Goal: Task Accomplishment & Management: Manage account settings

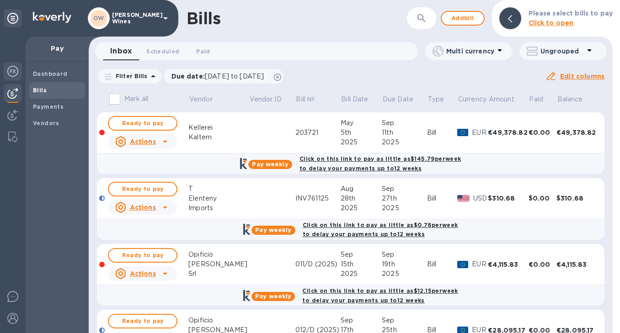
click at [15, 70] on img at bounding box center [12, 71] width 11 height 11
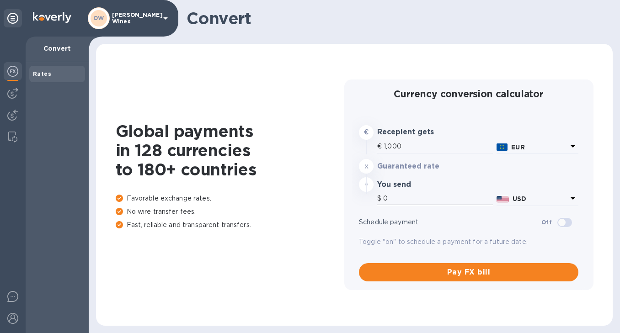
type input "1,182.2"
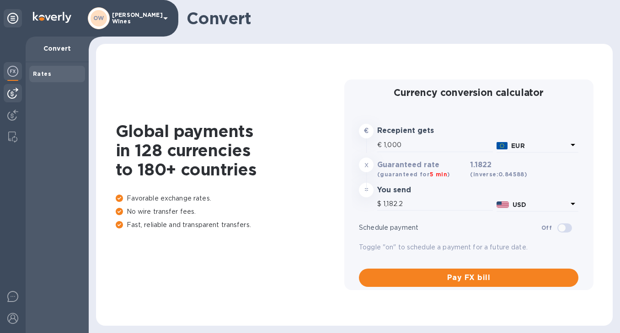
click at [16, 90] on img at bounding box center [12, 93] width 11 height 11
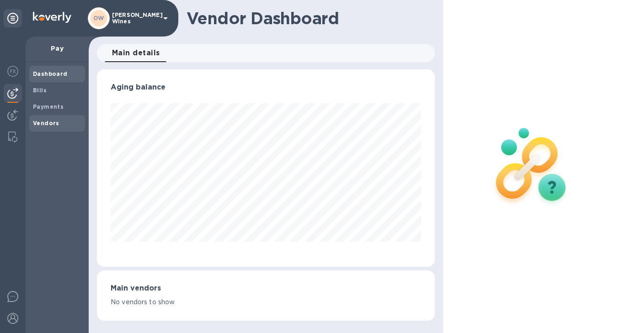
scroll to position [197, 338]
click at [37, 122] on b "Vendors" at bounding box center [46, 123] width 27 height 7
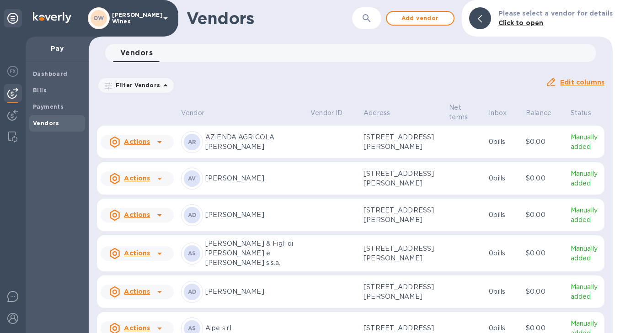
click at [381, 16] on div "​" at bounding box center [366, 18] width 29 height 22
click at [367, 18] on icon "button" at bounding box center [366, 18] width 8 height 8
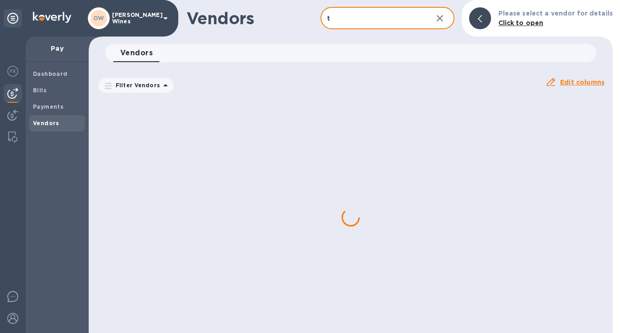
type input "T Elenteny"
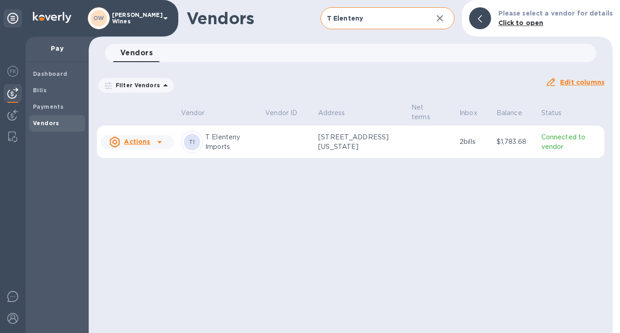
click at [159, 145] on icon at bounding box center [159, 142] width 11 height 11
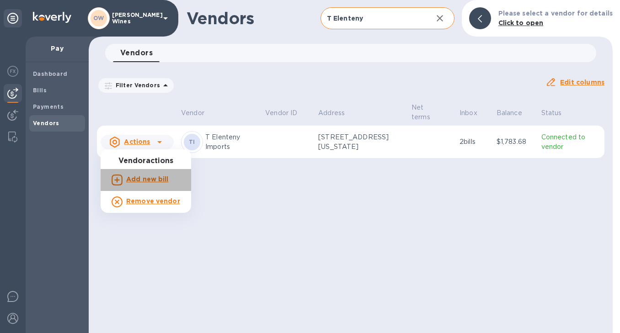
click at [154, 176] on b "Add new bill" at bounding box center [147, 178] width 42 height 7
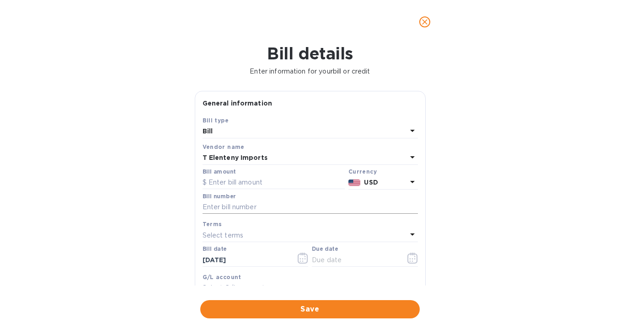
click at [242, 210] on input "text" at bounding box center [309, 208] width 215 height 14
paste input "INV766779"
type input "INV766779"
click at [235, 183] on input "text" at bounding box center [273, 183] width 142 height 14
paste input "22,352.29"
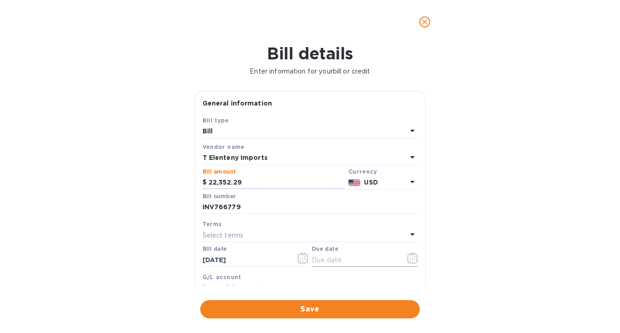
type input "22,352.29"
click at [409, 260] on icon "button" at bounding box center [412, 258] width 11 height 11
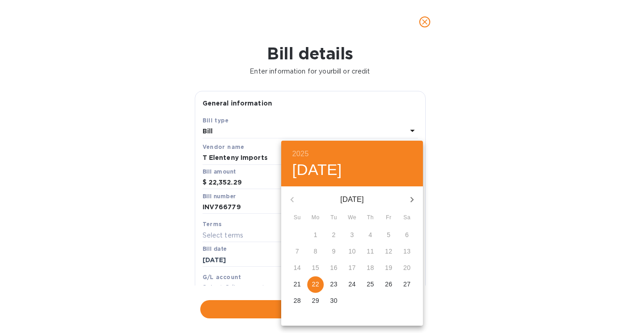
click at [317, 283] on p "22" at bounding box center [315, 284] width 7 height 9
type input "[DATE]"
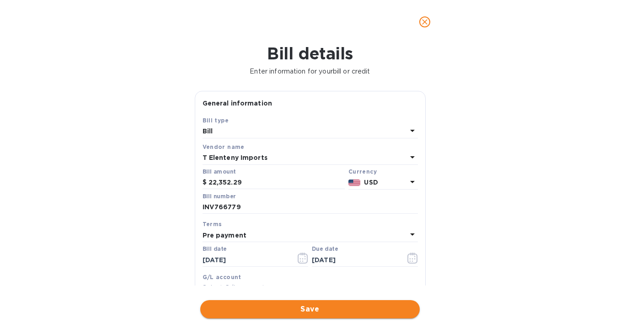
click at [312, 312] on span "Save" at bounding box center [309, 309] width 205 height 11
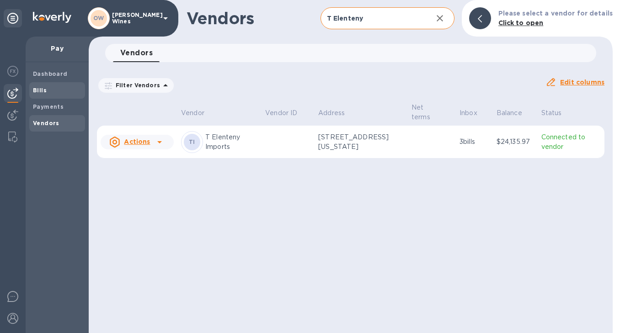
click at [40, 90] on b "Bills" at bounding box center [40, 90] width 14 height 7
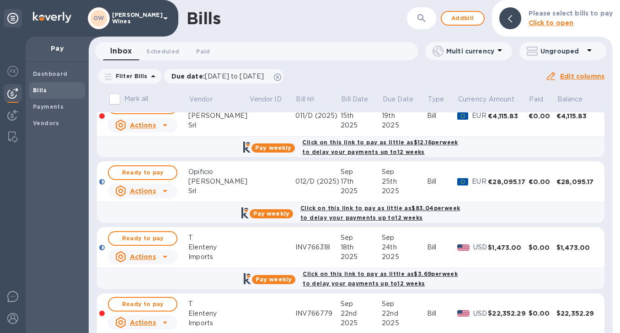
scroll to position [183, 0]
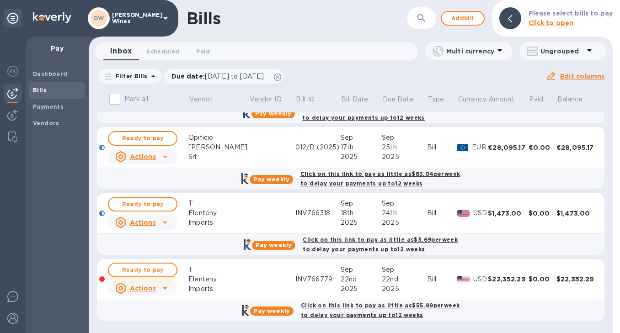
click at [139, 273] on span "Ready to pay" at bounding box center [142, 270] width 53 height 11
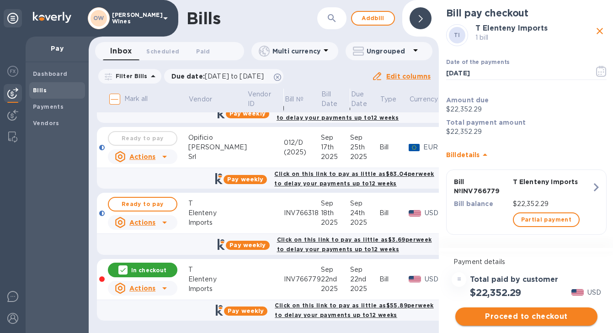
click at [552, 316] on span "Proceed to checkout" at bounding box center [525, 316] width 127 height 11
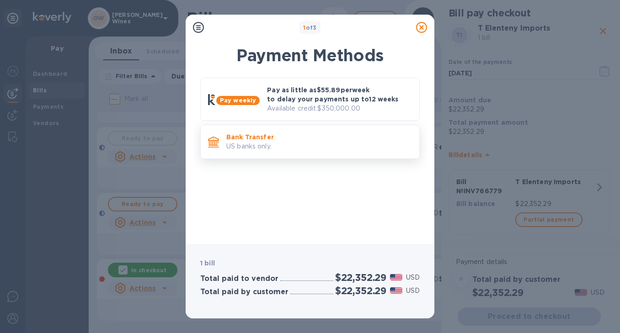
click at [328, 137] on p "Bank Transfer" at bounding box center [319, 137] width 186 height 9
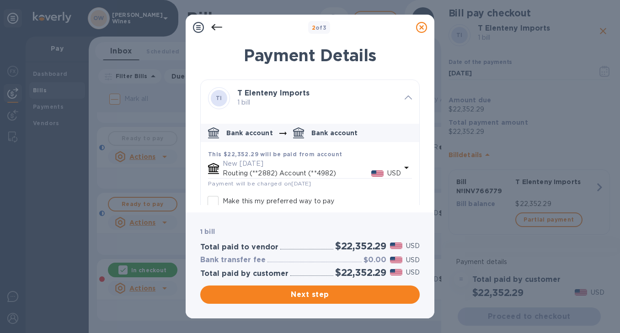
scroll to position [51, 0]
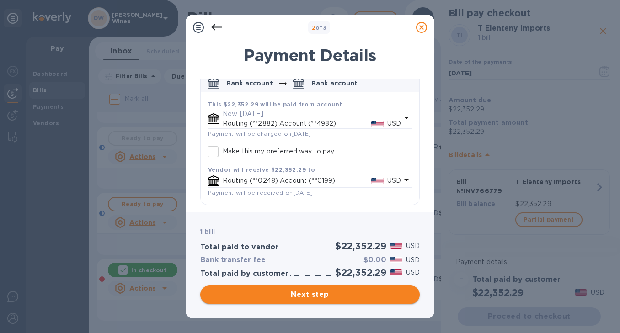
click at [326, 299] on span "Next step" at bounding box center [309, 294] width 205 height 11
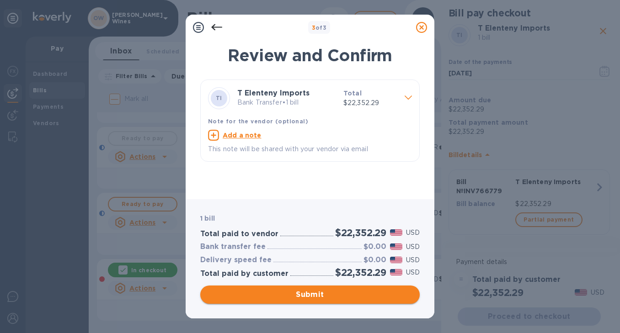
click at [335, 297] on span "Submit" at bounding box center [309, 294] width 205 height 11
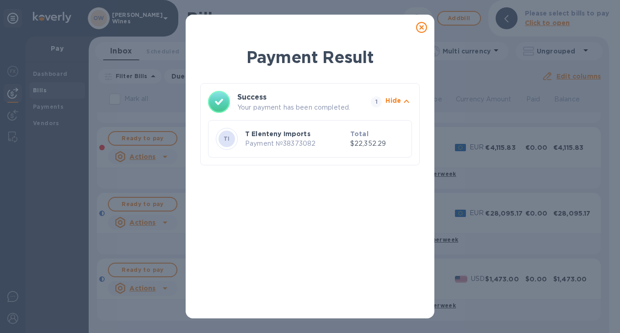
scroll to position [0, 0]
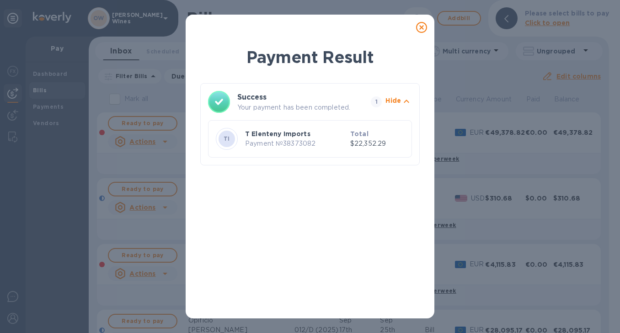
click at [421, 25] on icon at bounding box center [421, 27] width 11 height 11
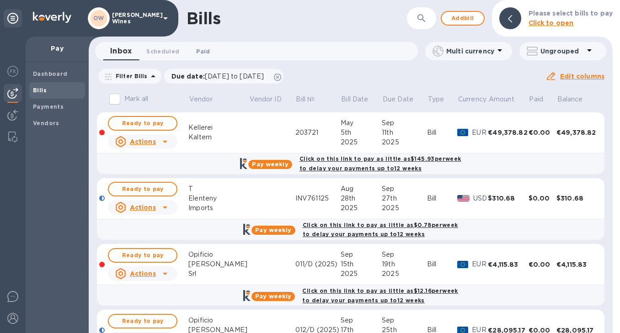
click at [202, 51] on span "Paid 0" at bounding box center [203, 52] width 14 height 10
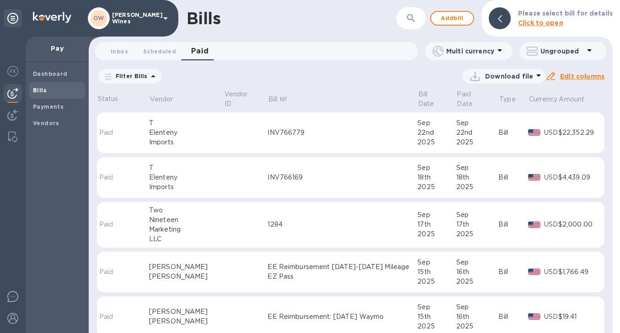
click at [313, 133] on div "INV766779" at bounding box center [342, 133] width 150 height 10
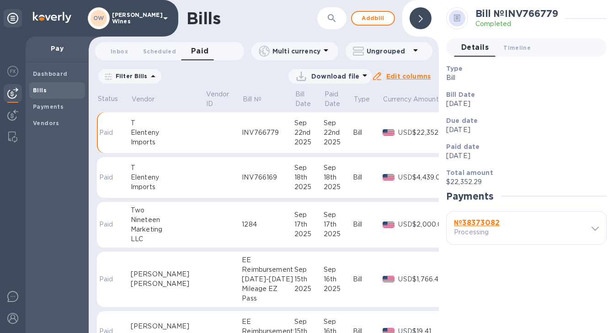
click at [474, 224] on b "№ 38373082" at bounding box center [477, 222] width 46 height 9
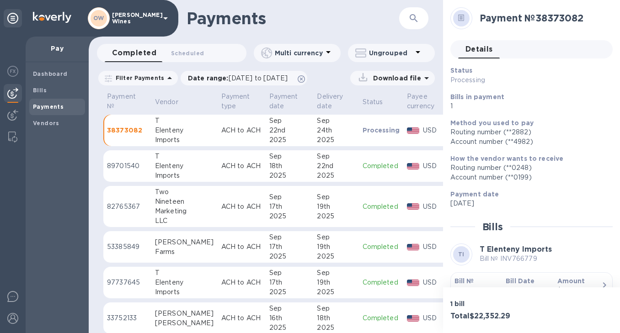
click at [462, 277] on b "Bill №" at bounding box center [464, 280] width 20 height 7
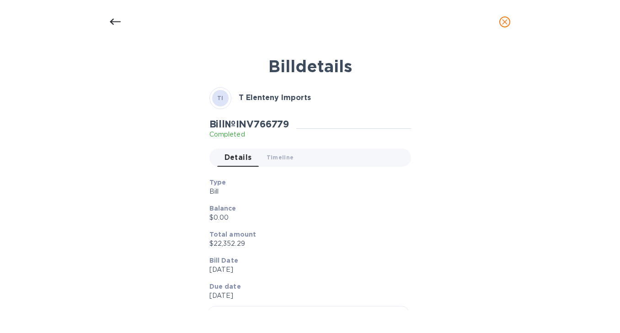
click at [115, 21] on icon at bounding box center [115, 22] width 11 height 6
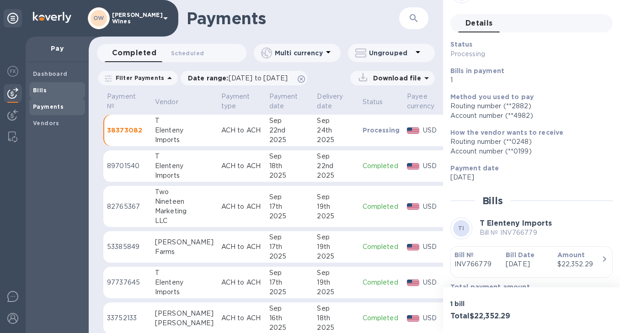
click at [42, 89] on b "Bills" at bounding box center [40, 90] width 14 height 7
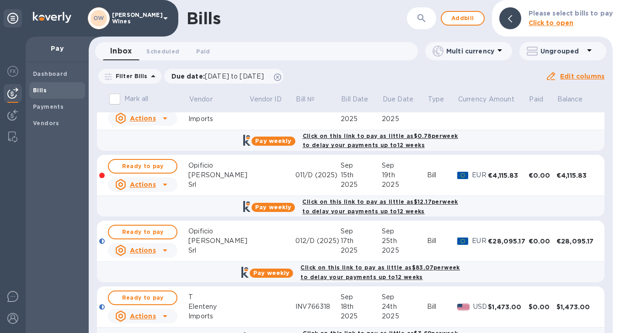
scroll to position [117, 0]
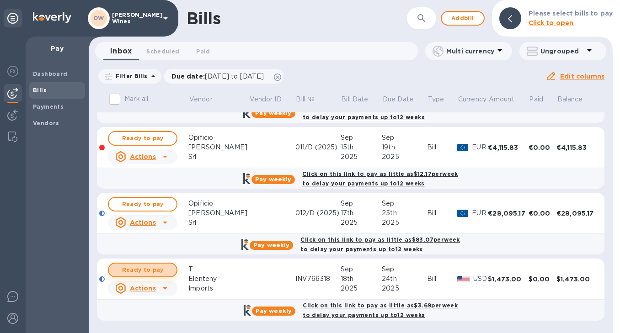
click at [144, 271] on span "Ready to pay" at bounding box center [142, 270] width 53 height 11
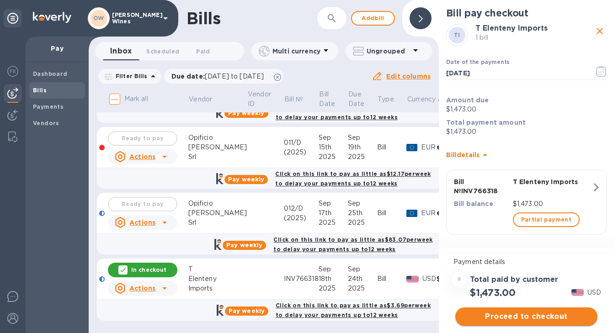
click at [534, 316] on span "Proceed to checkout" at bounding box center [525, 316] width 127 height 11
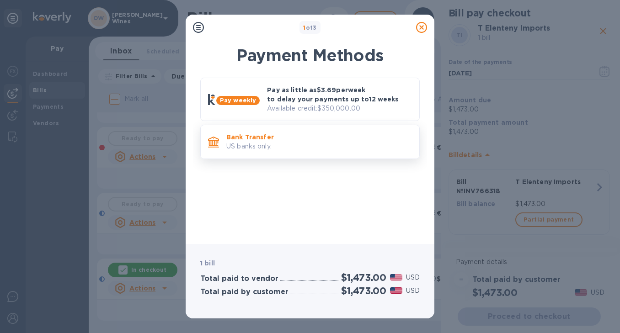
click at [324, 143] on p "US banks only." at bounding box center [319, 147] width 186 height 10
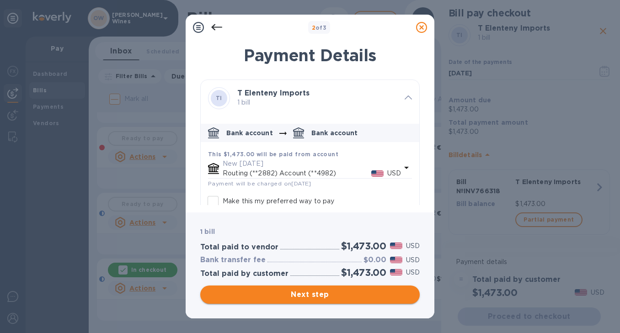
click at [363, 289] on span "Next step" at bounding box center [309, 294] width 205 height 11
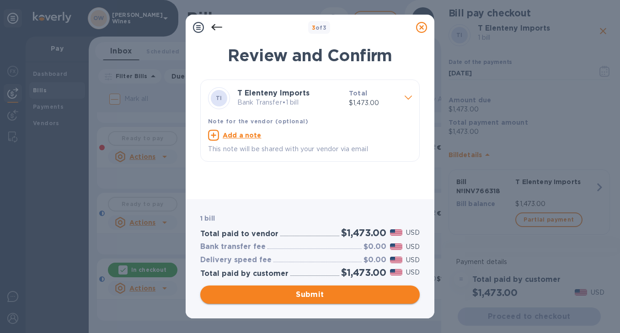
click at [355, 294] on span "Submit" at bounding box center [309, 294] width 205 height 11
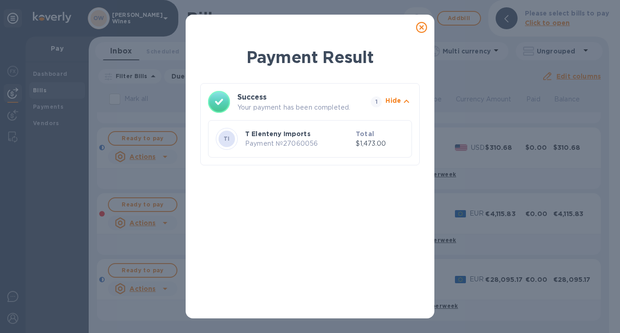
scroll to position [0, 0]
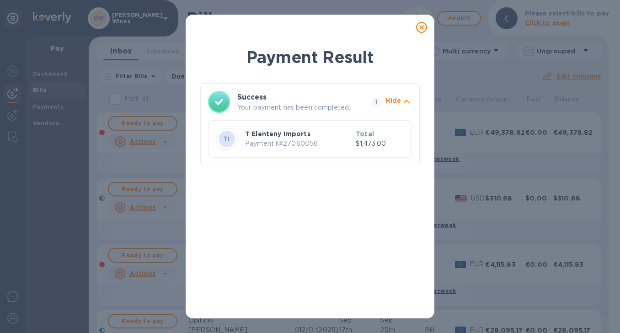
click at [424, 27] on icon at bounding box center [421, 27] width 11 height 11
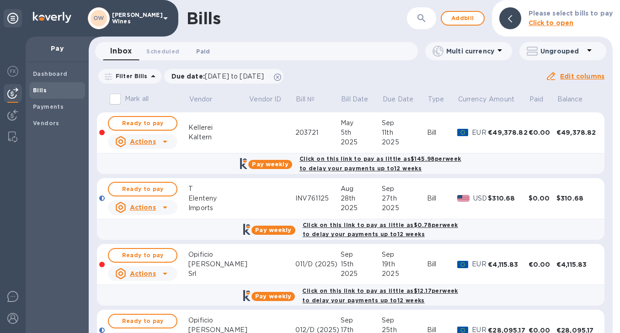
click at [200, 52] on span "Paid 0" at bounding box center [203, 52] width 14 height 10
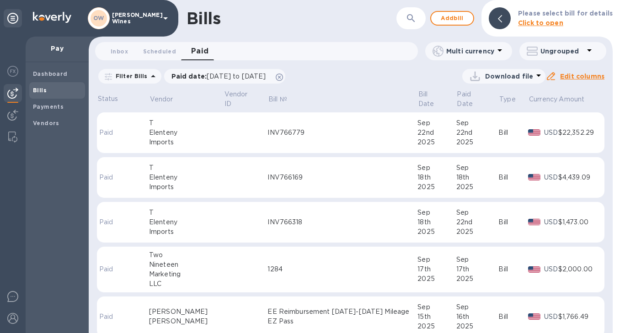
click at [39, 92] on b "Bills" at bounding box center [40, 90] width 14 height 7
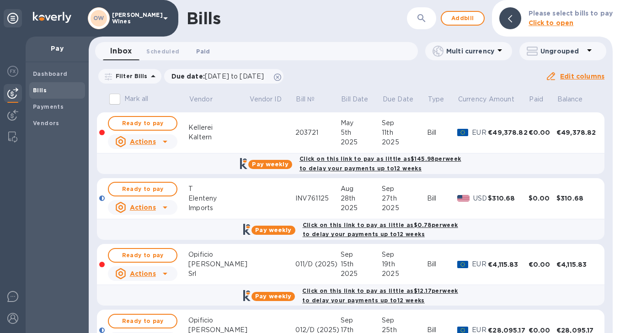
click at [212, 45] on button "Paid 0" at bounding box center [202, 51] width 33 height 18
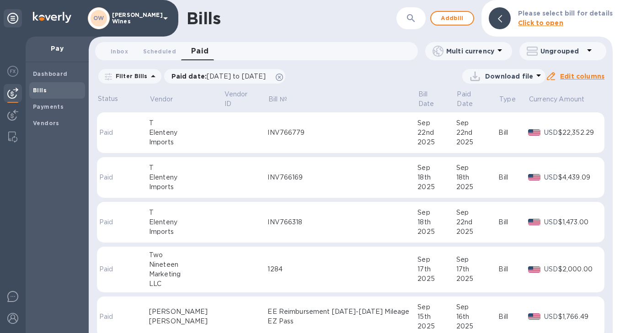
click at [168, 231] on div "Imports" at bounding box center [186, 232] width 74 height 10
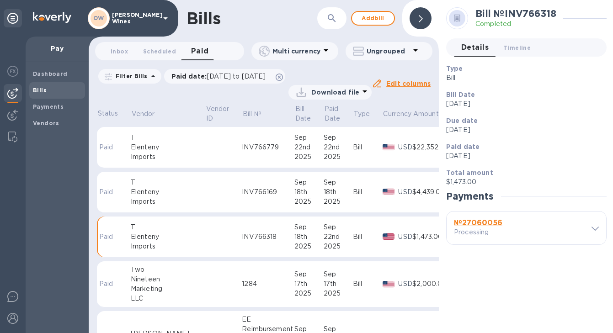
click at [474, 224] on b "№ 27060056" at bounding box center [478, 222] width 48 height 9
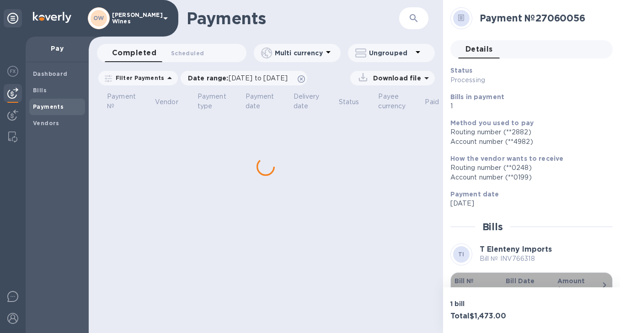
click at [466, 279] on b "Bill №" at bounding box center [464, 280] width 20 height 7
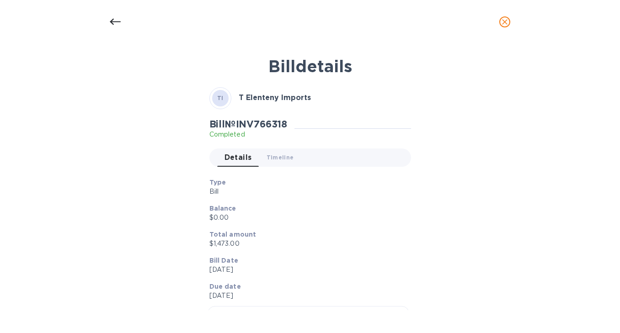
click at [113, 19] on icon at bounding box center [115, 22] width 11 height 6
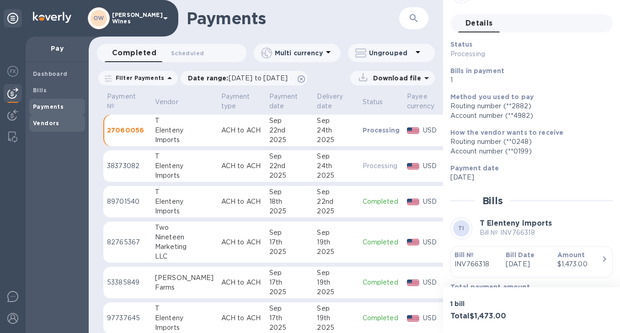
click at [52, 122] on b "Vendors" at bounding box center [46, 123] width 27 height 7
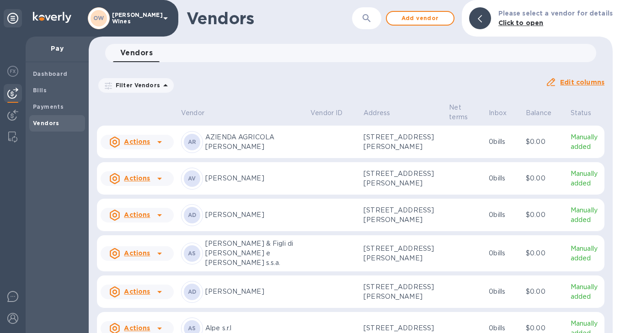
click at [371, 20] on icon "button" at bounding box center [366, 18] width 11 height 11
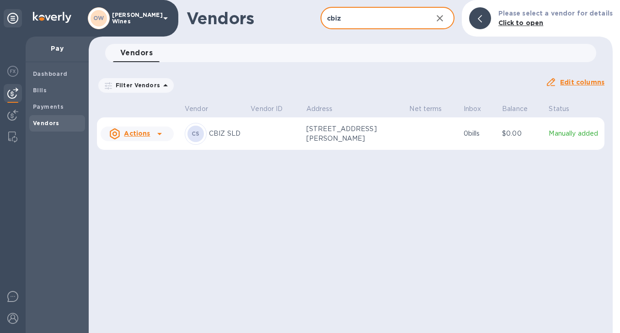
type input "cbiz"
click at [159, 133] on icon at bounding box center [159, 134] width 5 height 2
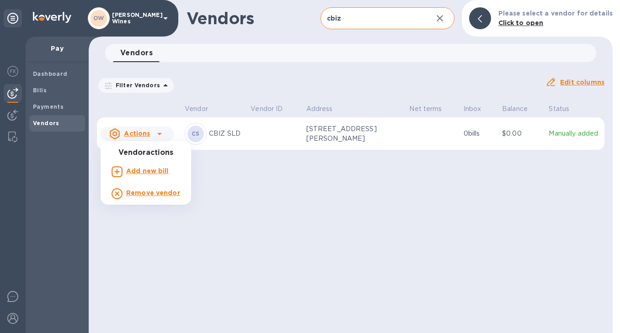
click at [147, 174] on b "Add new bill" at bounding box center [147, 170] width 42 height 7
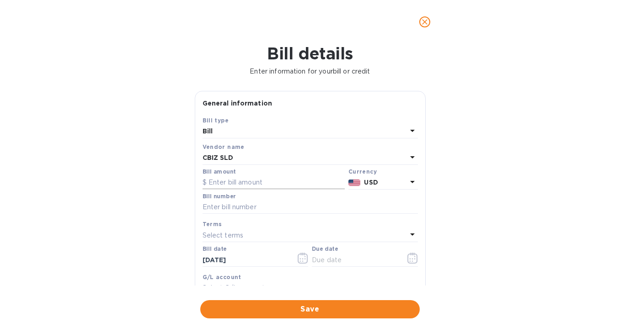
click at [227, 185] on input "text" at bounding box center [273, 183] width 142 height 14
type input "3,670"
click at [238, 208] on input "text" at bounding box center [309, 208] width 215 height 14
paste input "1112214299"
type input "1112214299"
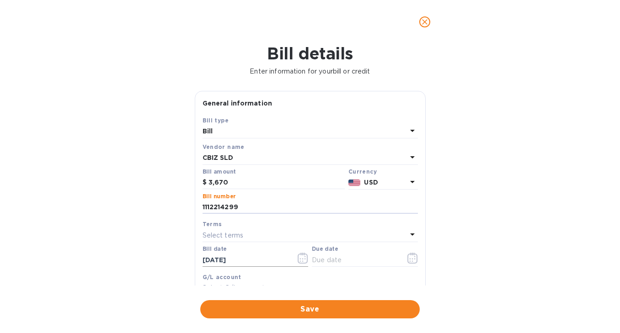
click at [302, 256] on icon "button" at bounding box center [302, 258] width 10 height 11
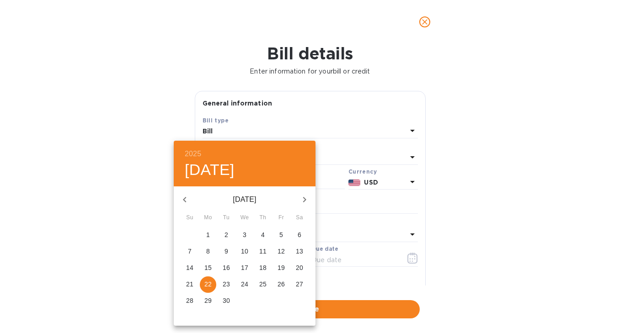
click at [282, 233] on p "5" at bounding box center [281, 234] width 4 height 9
type input "[DATE]"
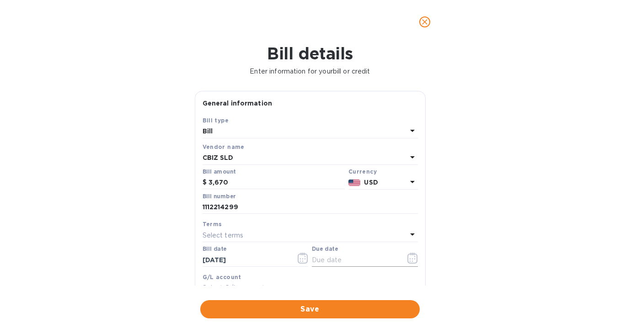
click at [413, 261] on icon "button" at bounding box center [412, 258] width 10 height 11
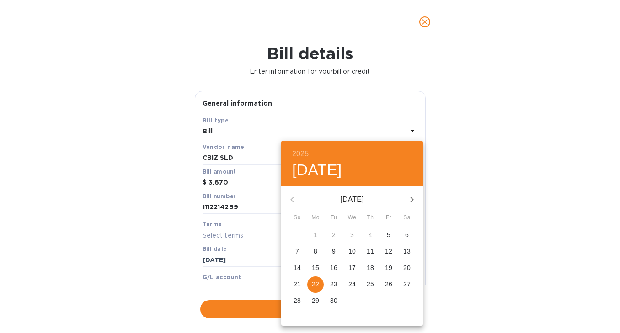
click at [313, 284] on p "22" at bounding box center [315, 284] width 7 height 9
type input "[DATE]"
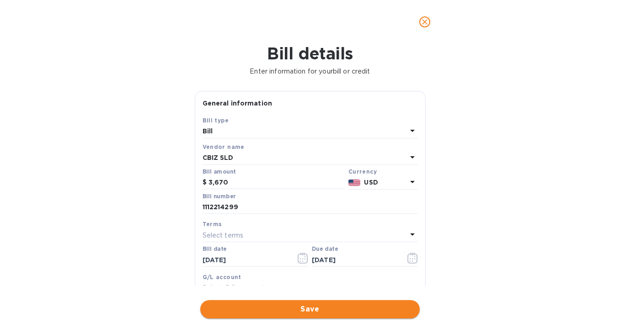
click at [321, 308] on span "Save" at bounding box center [309, 309] width 205 height 11
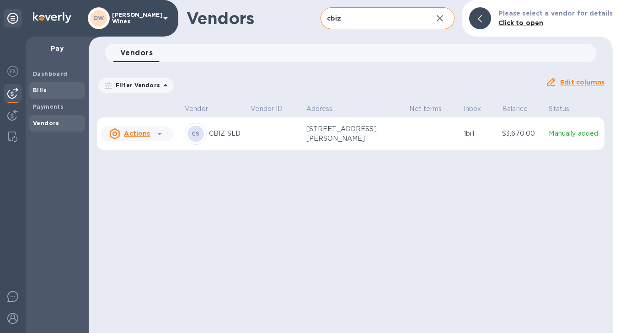
click at [52, 90] on span "Bills" at bounding box center [57, 90] width 48 height 9
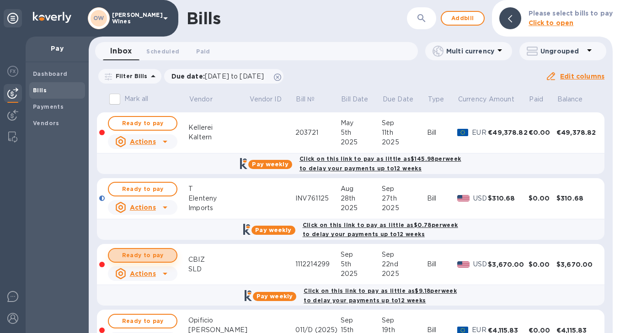
click at [145, 253] on span "Ready to pay" at bounding box center [142, 255] width 53 height 11
click at [151, 255] on span "Ready to pay" at bounding box center [142, 255] width 53 height 11
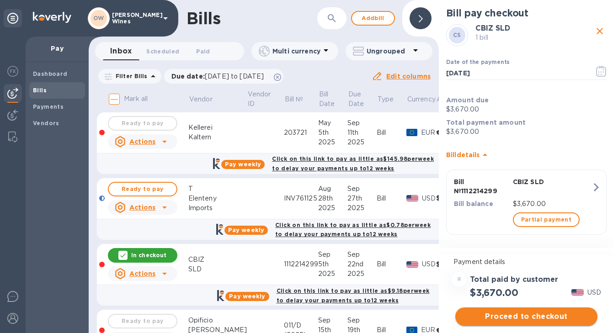
click at [526, 314] on span "Proceed to checkout" at bounding box center [525, 316] width 127 height 11
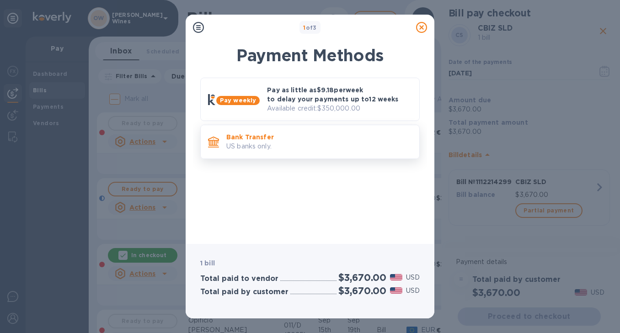
click at [292, 149] on p "US banks only." at bounding box center [319, 147] width 186 height 10
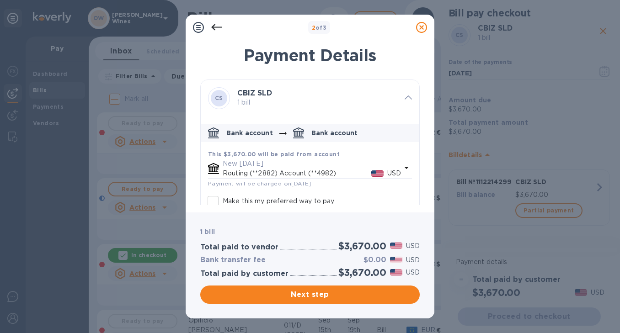
scroll to position [51, 0]
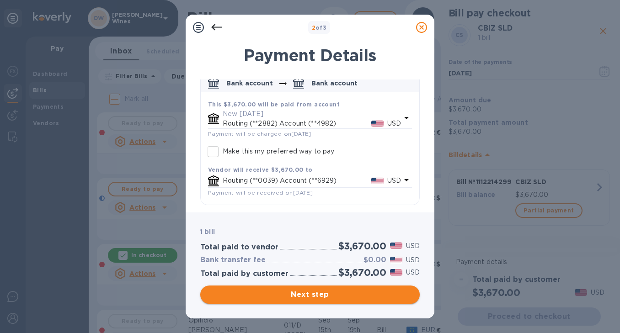
click at [344, 290] on span "Next step" at bounding box center [309, 294] width 205 height 11
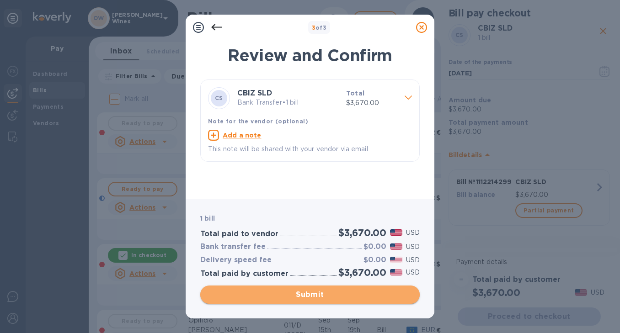
click at [344, 290] on span "Submit" at bounding box center [309, 294] width 205 height 11
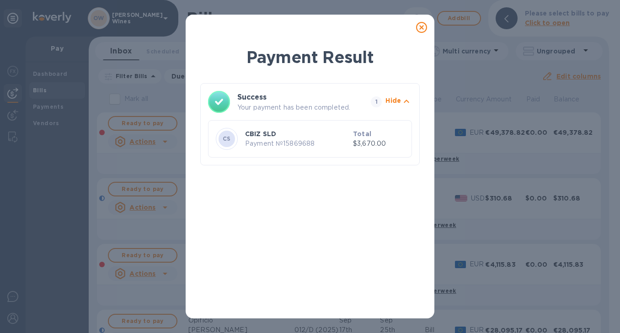
click at [419, 27] on icon at bounding box center [421, 27] width 11 height 11
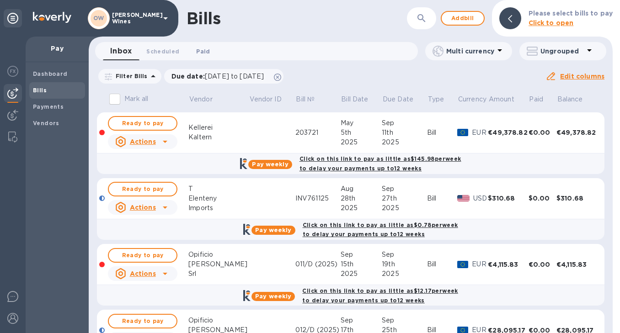
click at [207, 48] on span "Paid 0" at bounding box center [203, 52] width 18 height 10
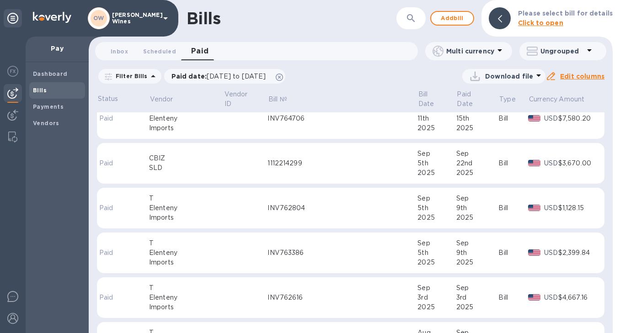
click at [197, 169] on div "SLD" at bounding box center [186, 168] width 74 height 10
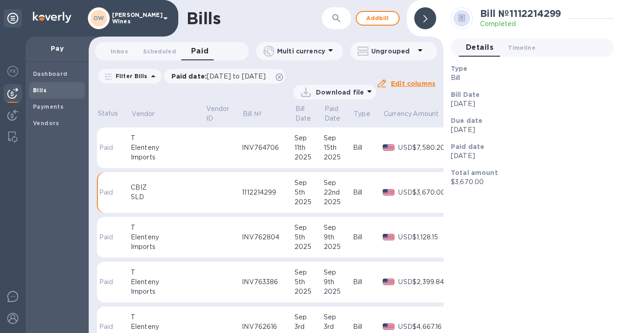
scroll to position [477, 0]
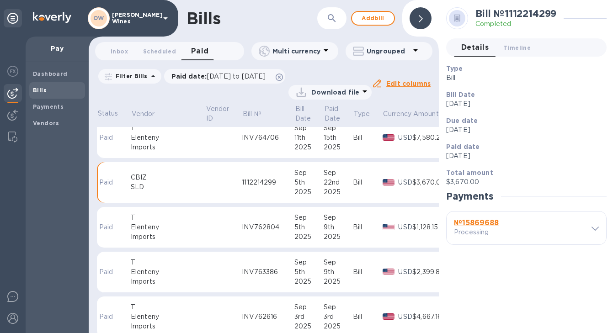
click at [471, 224] on b "№ 15869688" at bounding box center [476, 222] width 45 height 9
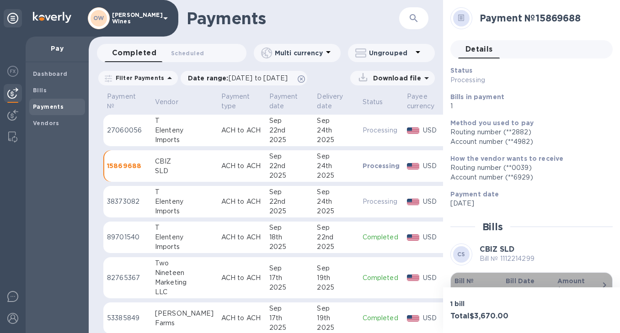
click at [465, 280] on b "Bill №" at bounding box center [464, 280] width 20 height 7
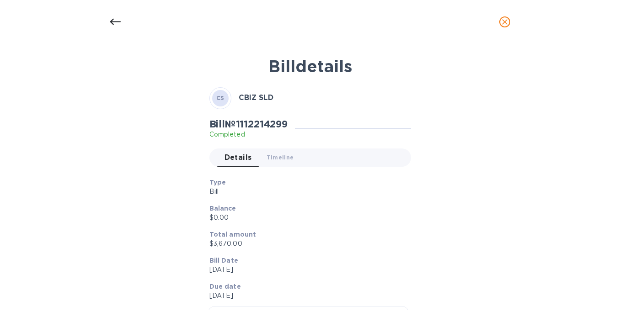
click at [111, 17] on icon at bounding box center [115, 21] width 11 height 11
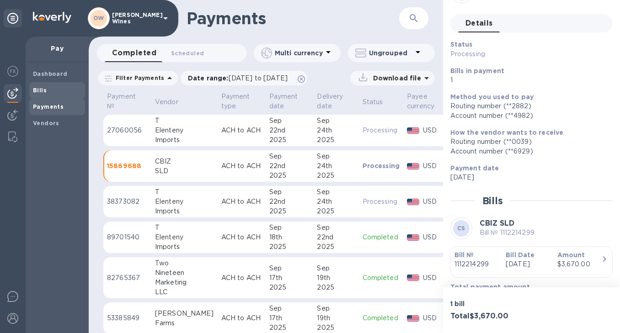
click at [38, 93] on b "Bills" at bounding box center [40, 90] width 14 height 7
